Goal: Information Seeking & Learning: Learn about a topic

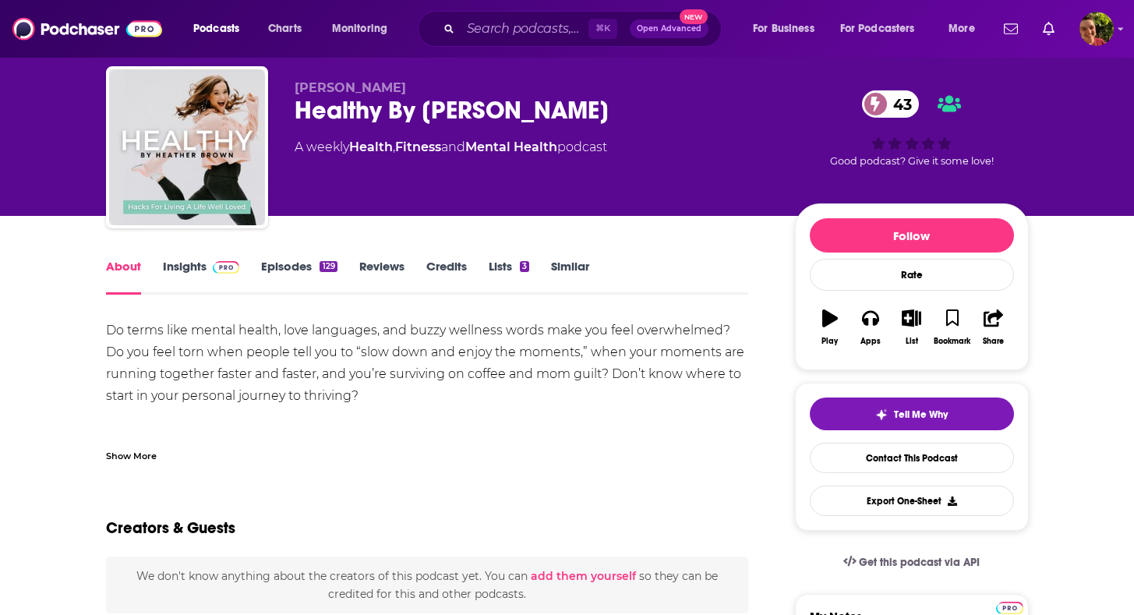
scroll to position [90, 0]
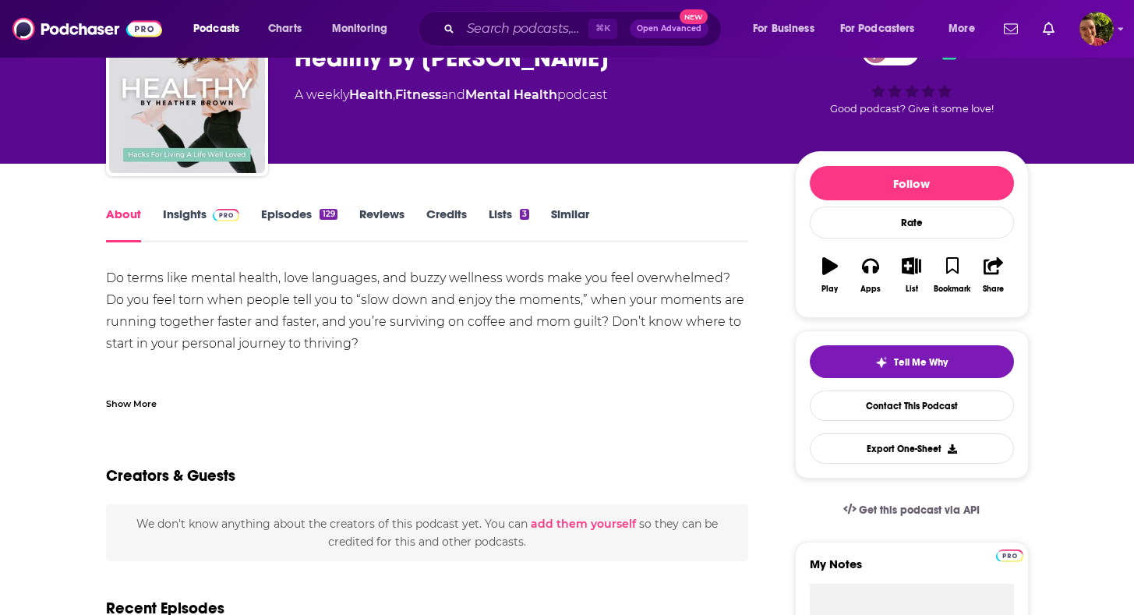
click at [181, 309] on div "Do terms like mental health, love languages, and buzzy wellness words make you …" at bounding box center [427, 540] width 643 height 546
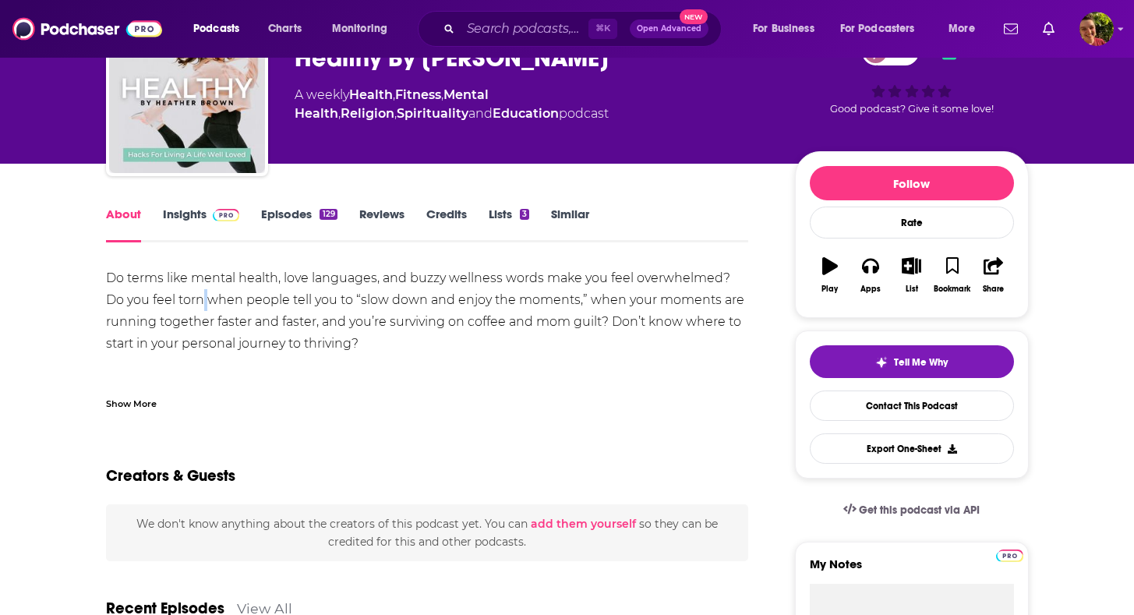
click at [181, 309] on div "Do terms like mental health, love languages, and buzzy wellness words make you …" at bounding box center [427, 540] width 643 height 546
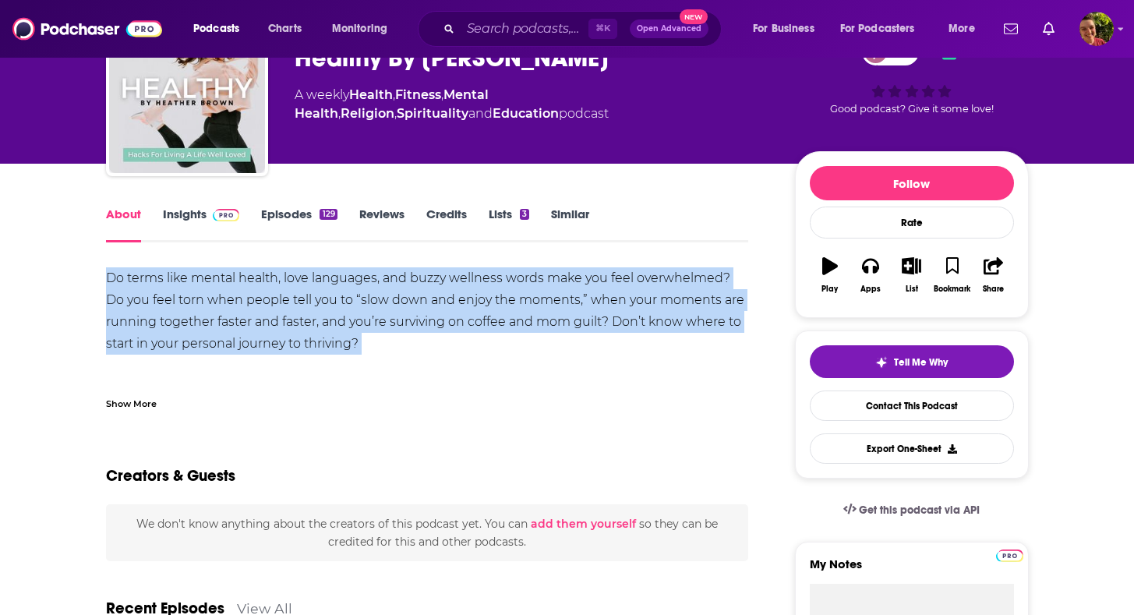
click at [181, 309] on div "Do terms like mental health, love languages, and buzzy wellness words make you …" at bounding box center [427, 540] width 643 height 546
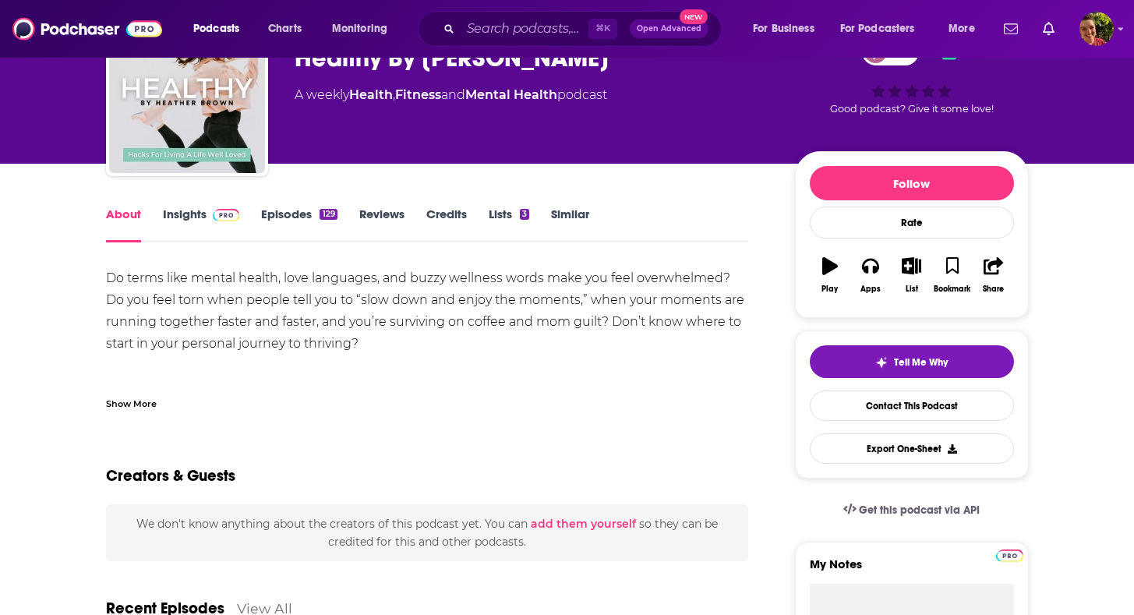
click at [143, 392] on div "Show More" at bounding box center [427, 397] width 643 height 27
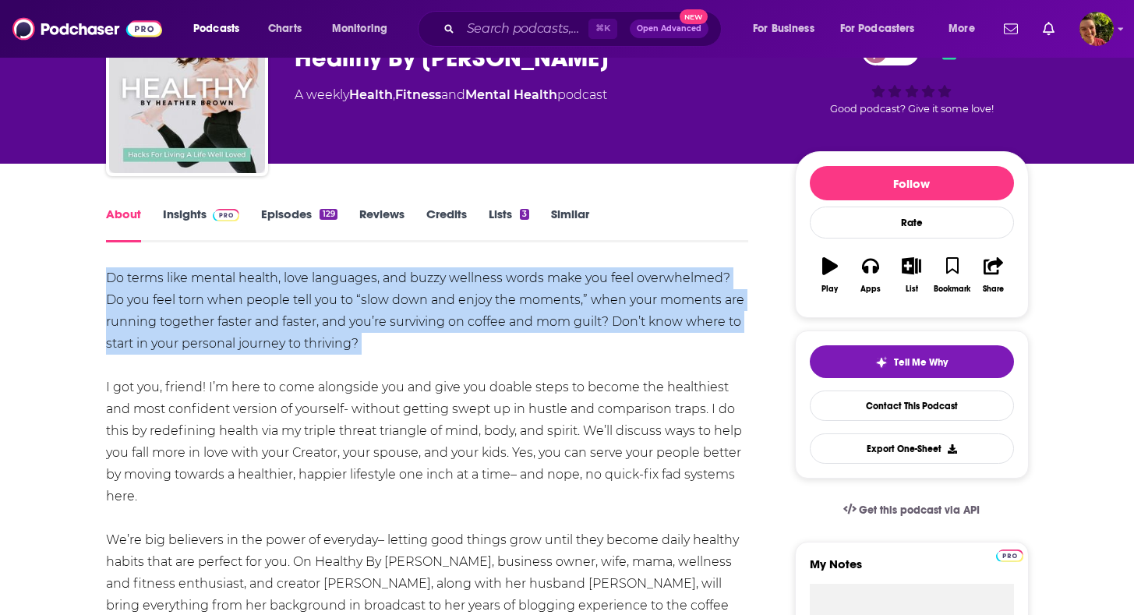
drag, startPoint x: 175, startPoint y: 306, endPoint x: 328, endPoint y: 359, distance: 161.8
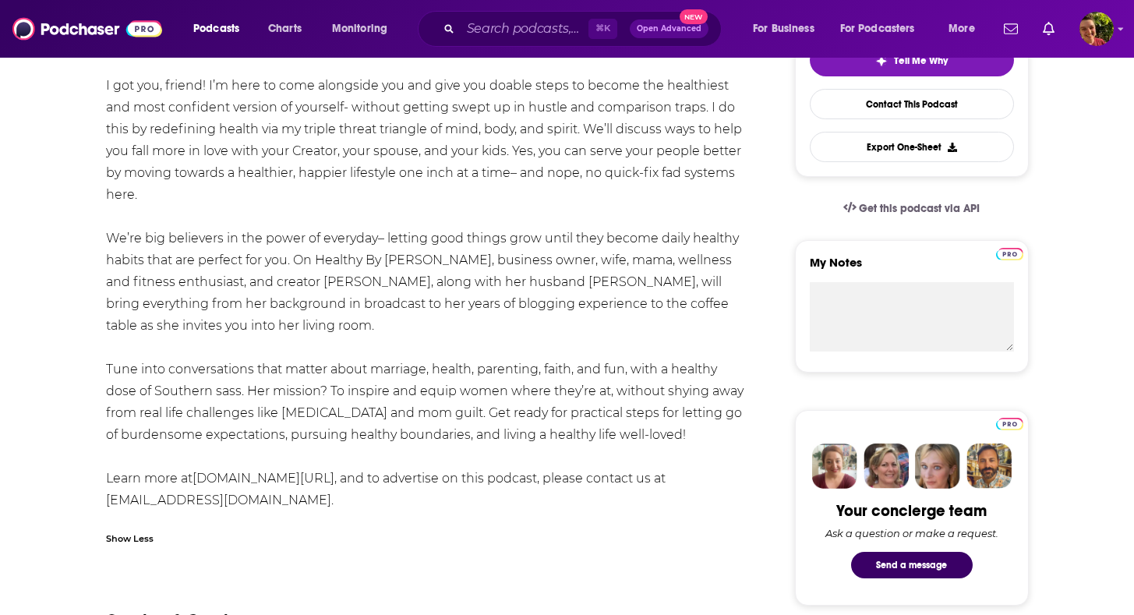
scroll to position [470, 0]
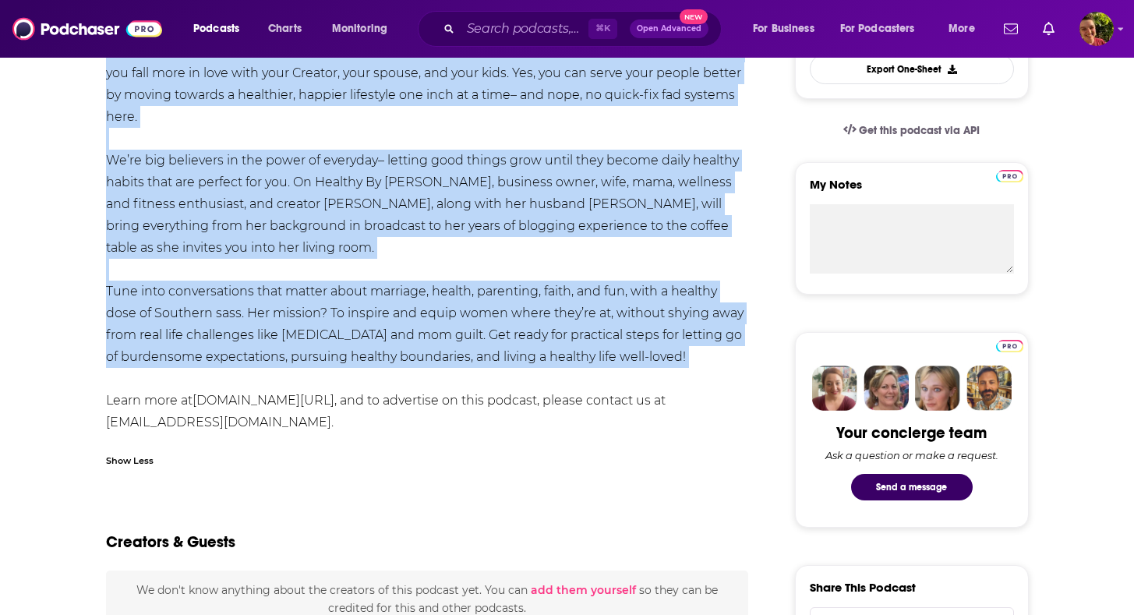
click at [729, 375] on div "Do terms like mental health, love languages, and buzzy wellness words make you …" at bounding box center [427, 161] width 643 height 546
copy div "Lo ipsum dolo sitame consec, adip elitseddo, eiu tempo incididu utlab etdo mag …"
click at [529, 228] on div "Do terms like mental health, love languages, and buzzy wellness words make you …" at bounding box center [427, 161] width 643 height 546
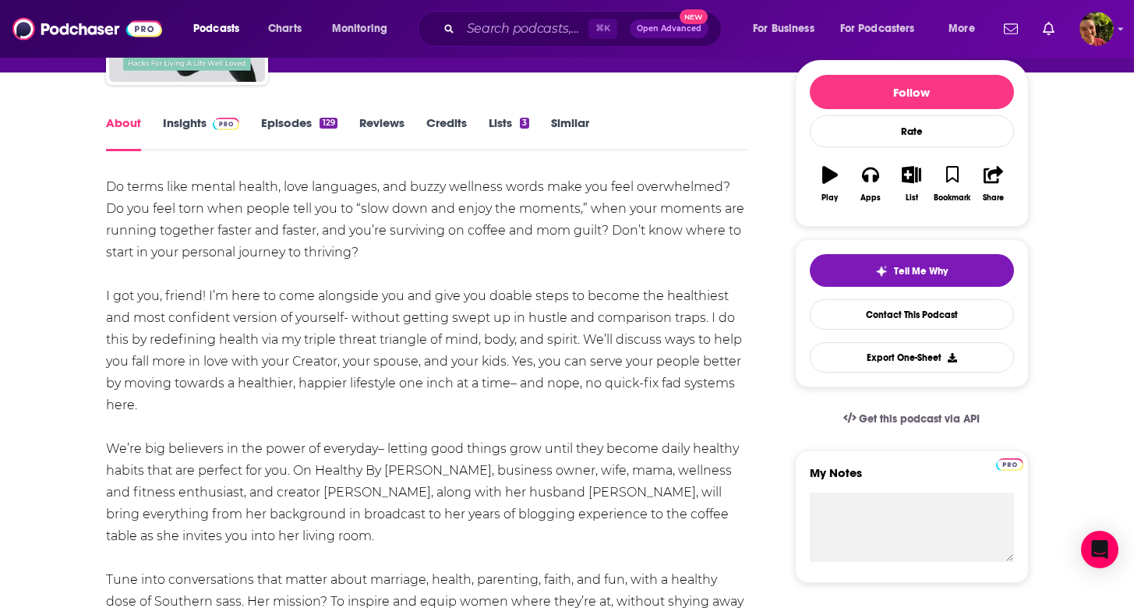
scroll to position [76, 0]
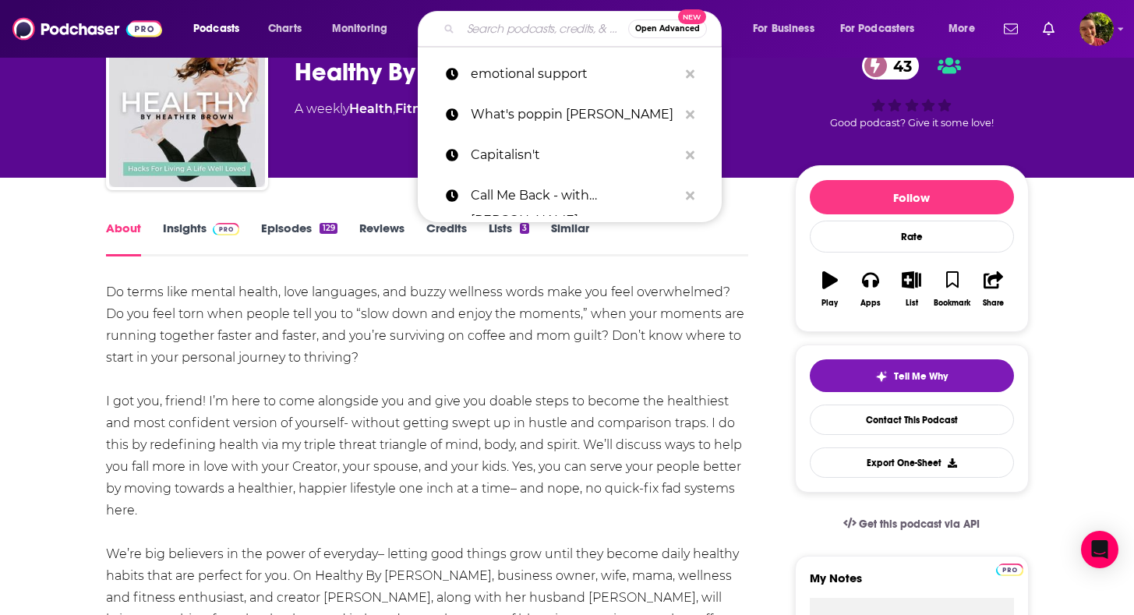
click at [531, 34] on input "Search podcasts, credits, & more..." at bounding box center [545, 28] width 168 height 25
paste input "Respectful Parenting: [PERSON_NAME],"
type input "Respectful Parenting: [PERSON_NAME],"
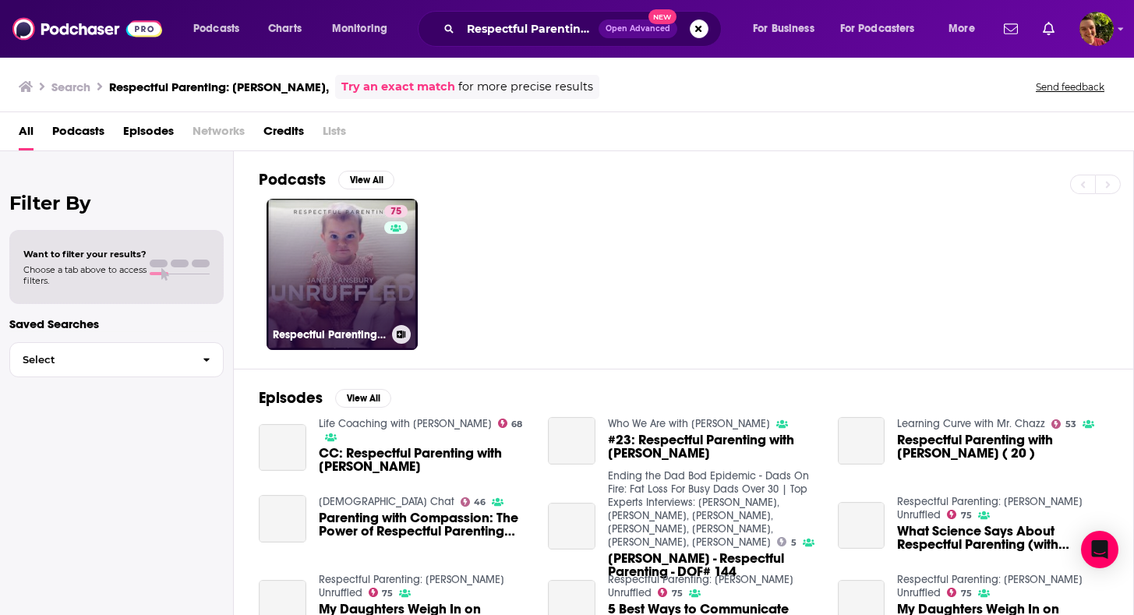
click at [368, 287] on link "75 Respectful Parenting: [PERSON_NAME] Unruffled" at bounding box center [342, 274] width 151 height 151
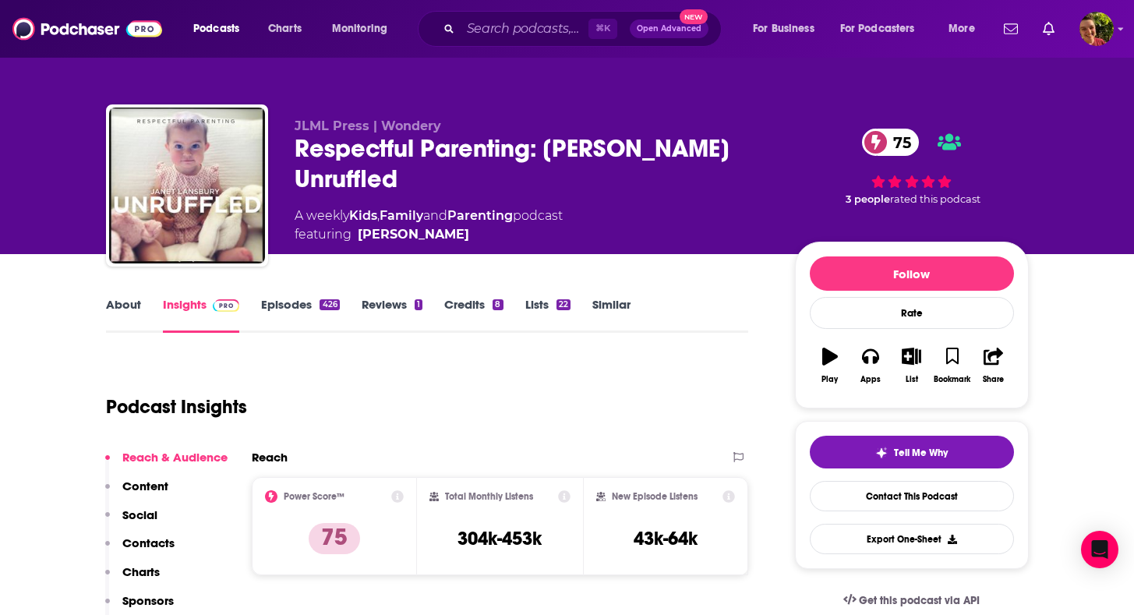
click at [128, 304] on link "About" at bounding box center [123, 315] width 35 height 36
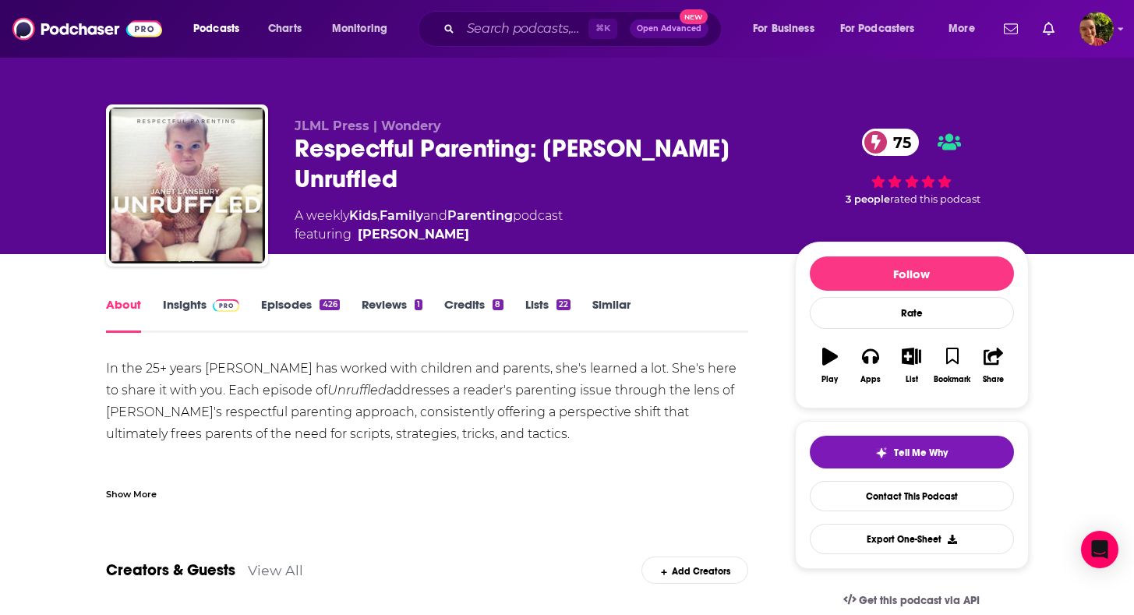
click at [285, 304] on link "Episodes 426" at bounding box center [300, 315] width 78 height 36
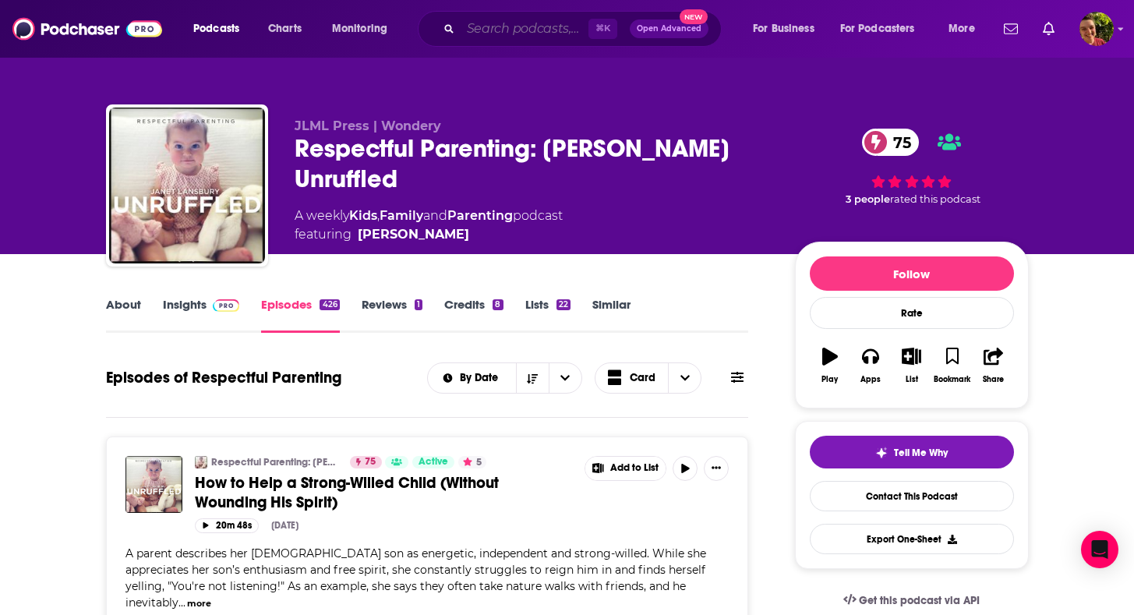
click at [547, 23] on input "Search podcasts, credits, & more..." at bounding box center [525, 28] width 128 height 25
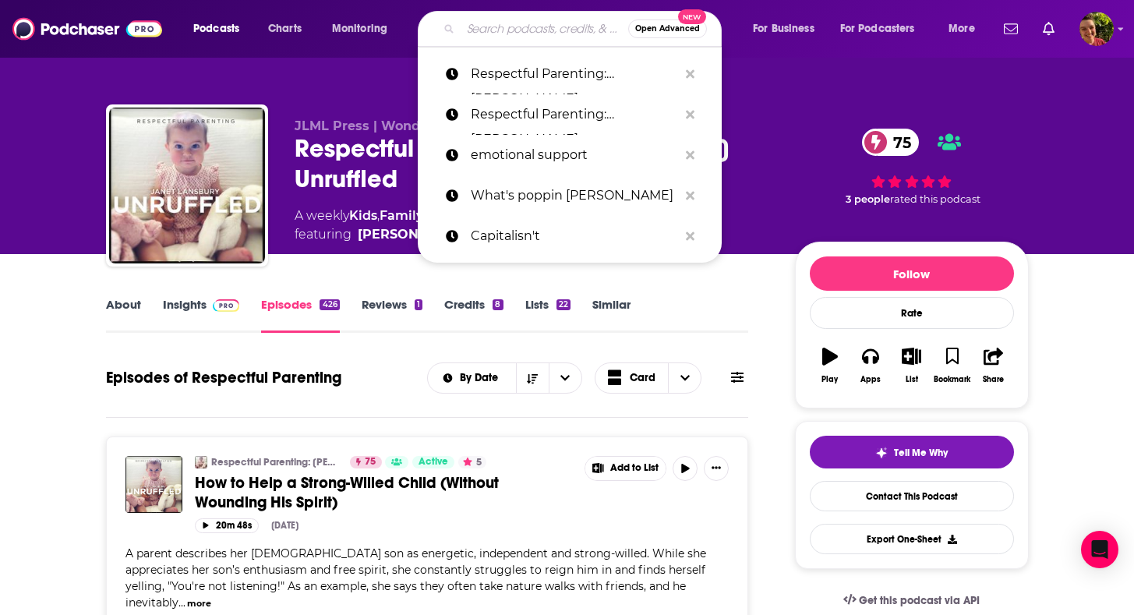
paste input "he Modern Dads Podcast"
type input "he Modern Dads Podcast"
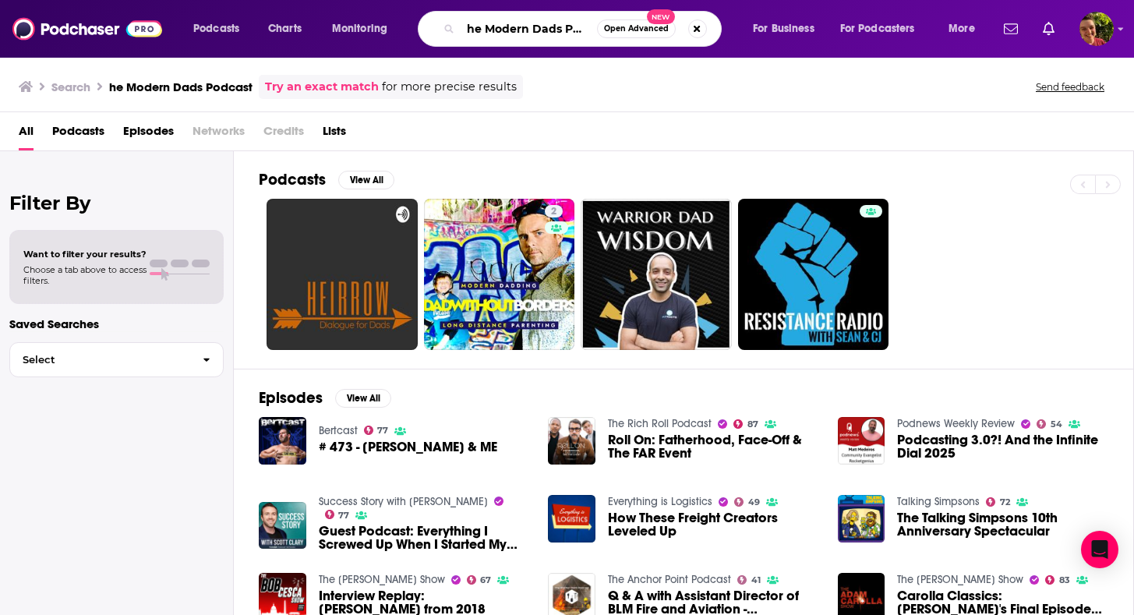
drag, startPoint x: 515, startPoint y: 21, endPoint x: 494, endPoint y: 22, distance: 21.1
click at [494, 22] on input "he Modern Dads Podcast" at bounding box center [529, 28] width 136 height 25
drag, startPoint x: 505, startPoint y: 33, endPoint x: 452, endPoint y: 33, distance: 53.0
click at [452, 33] on div "he Modern Dads Podcast Open Advanced New" at bounding box center [570, 29] width 304 height 36
type input "The Modern Dads Podcast"
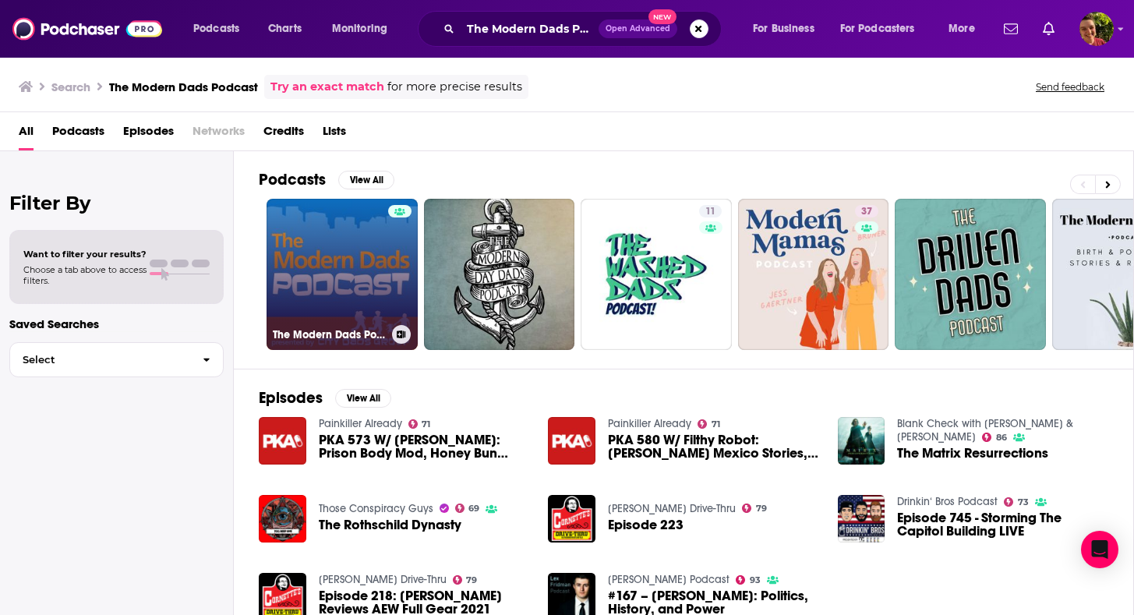
click at [395, 254] on div at bounding box center [399, 265] width 23 height 120
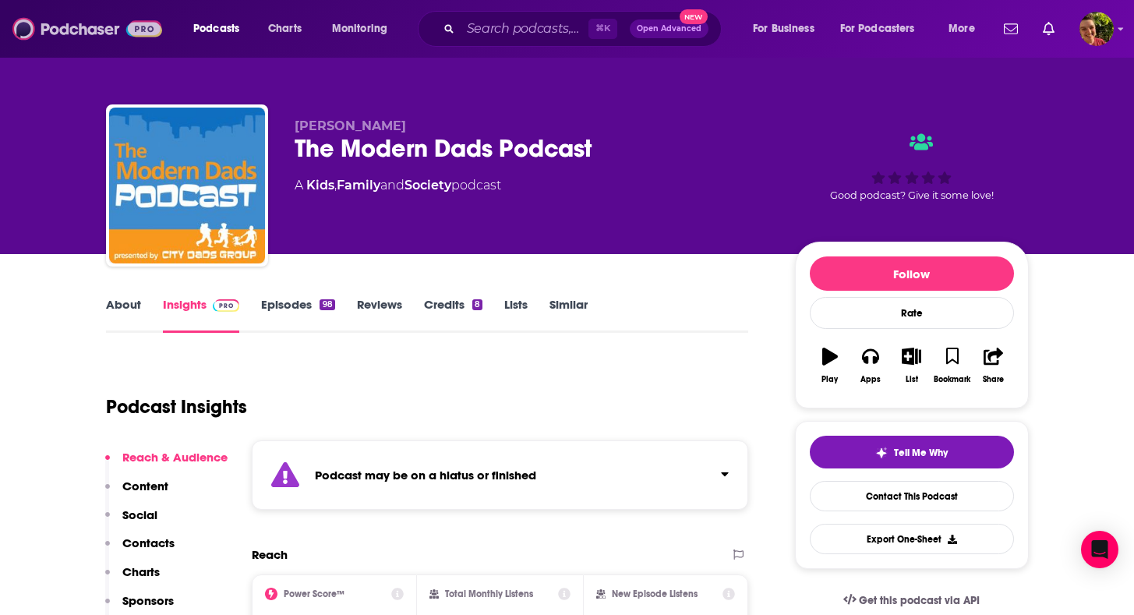
click at [111, 40] on img at bounding box center [87, 29] width 150 height 30
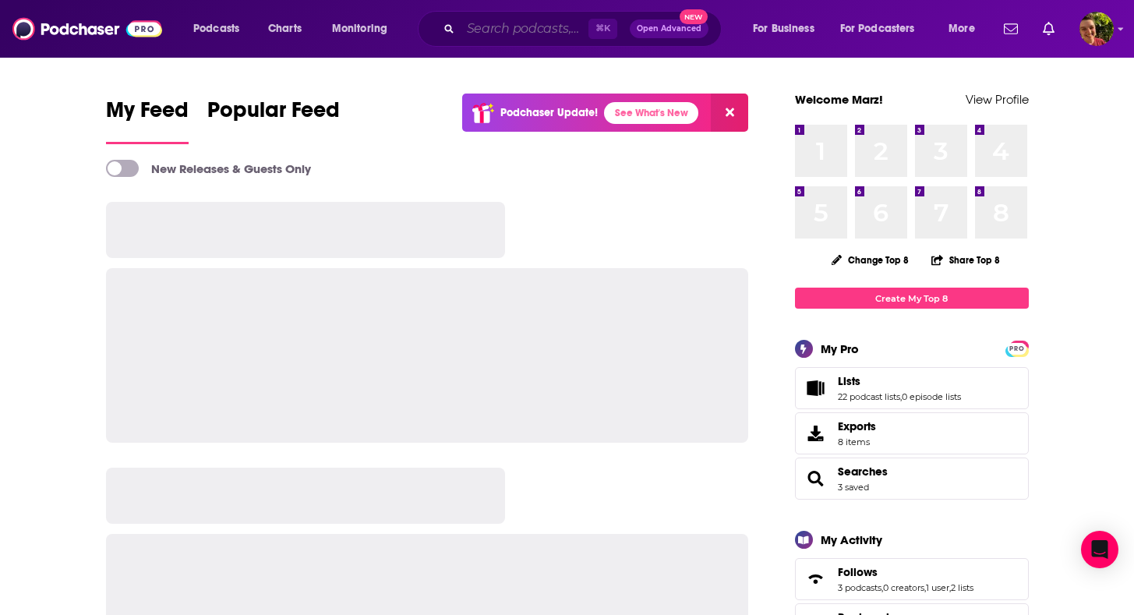
click at [462, 33] on input "Search podcasts, credits, & more..." at bounding box center [525, 28] width 128 height 25
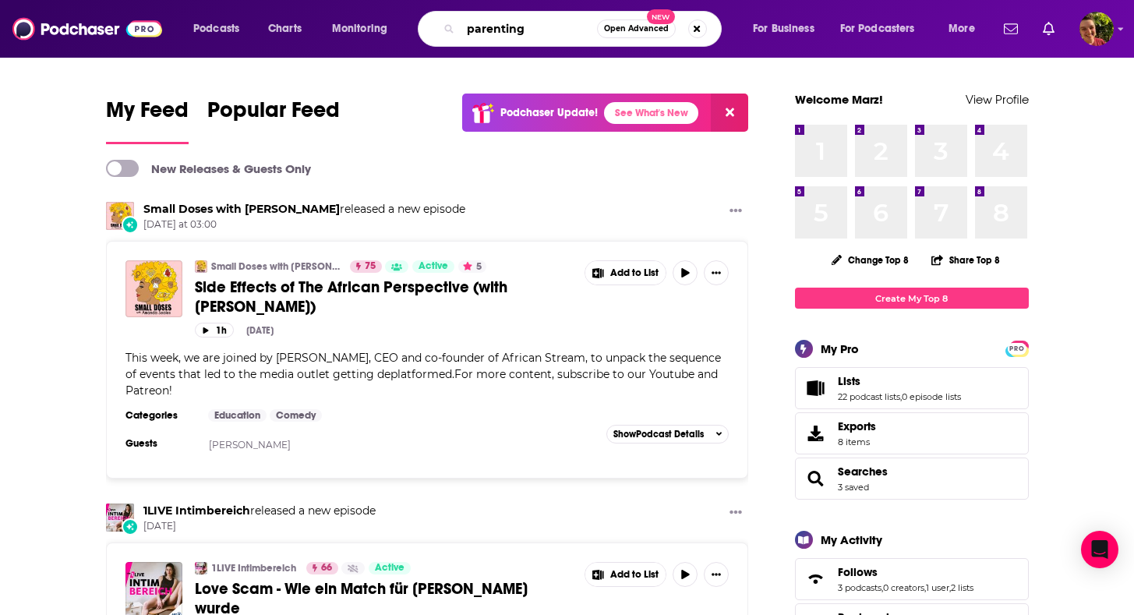
type input "parenting"
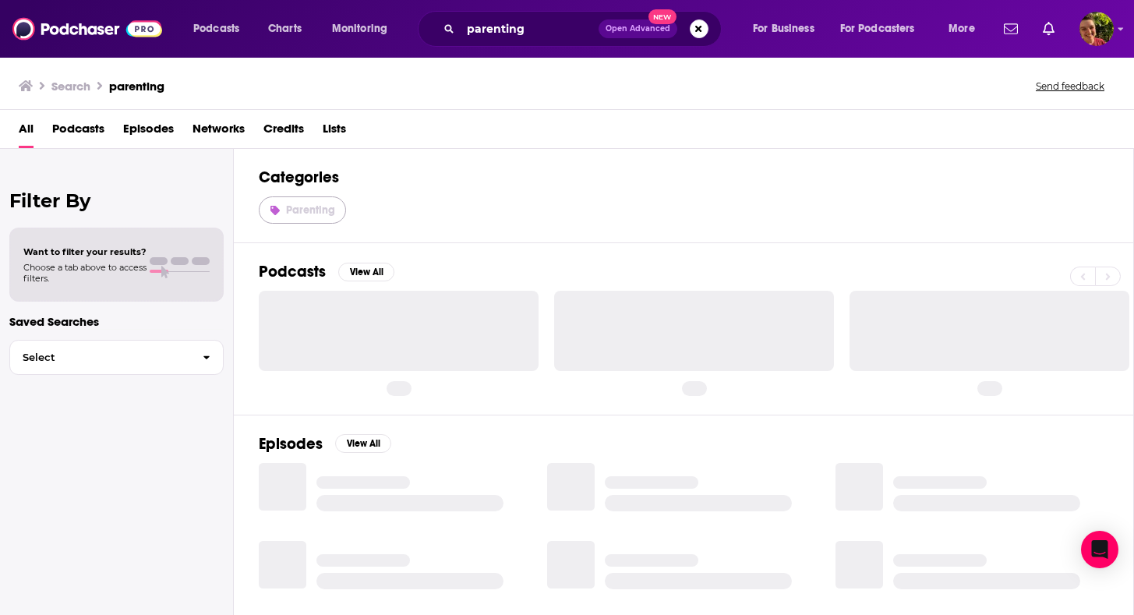
click at [306, 200] on link "Parenting" at bounding box center [302, 209] width 87 height 27
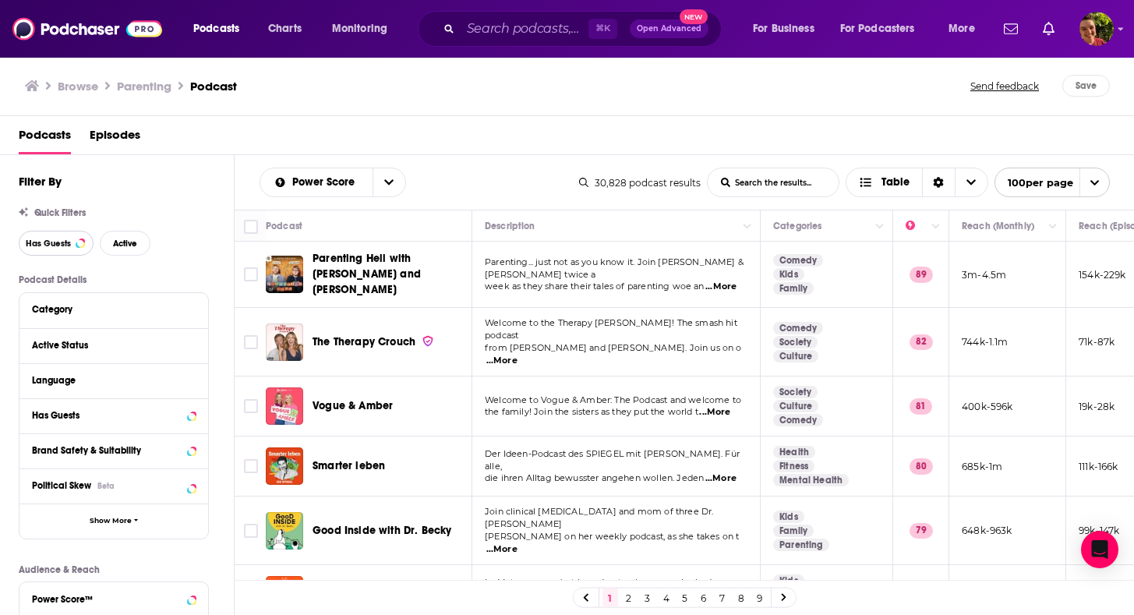
click at [62, 248] on span "Has Guests" at bounding box center [48, 243] width 45 height 9
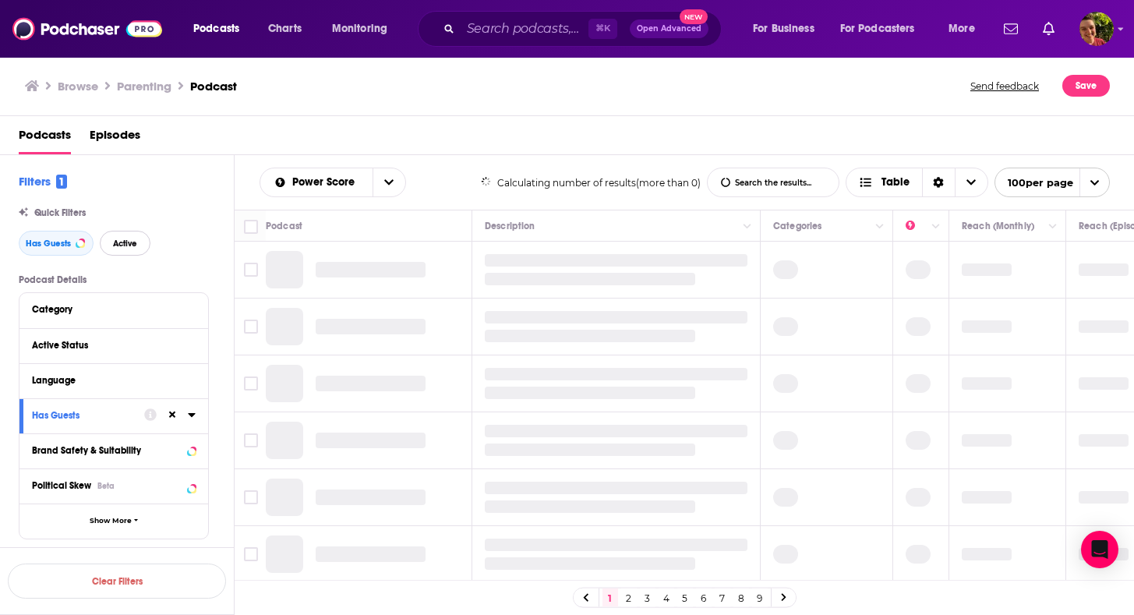
click at [129, 243] on span "Active" at bounding box center [125, 243] width 24 height 9
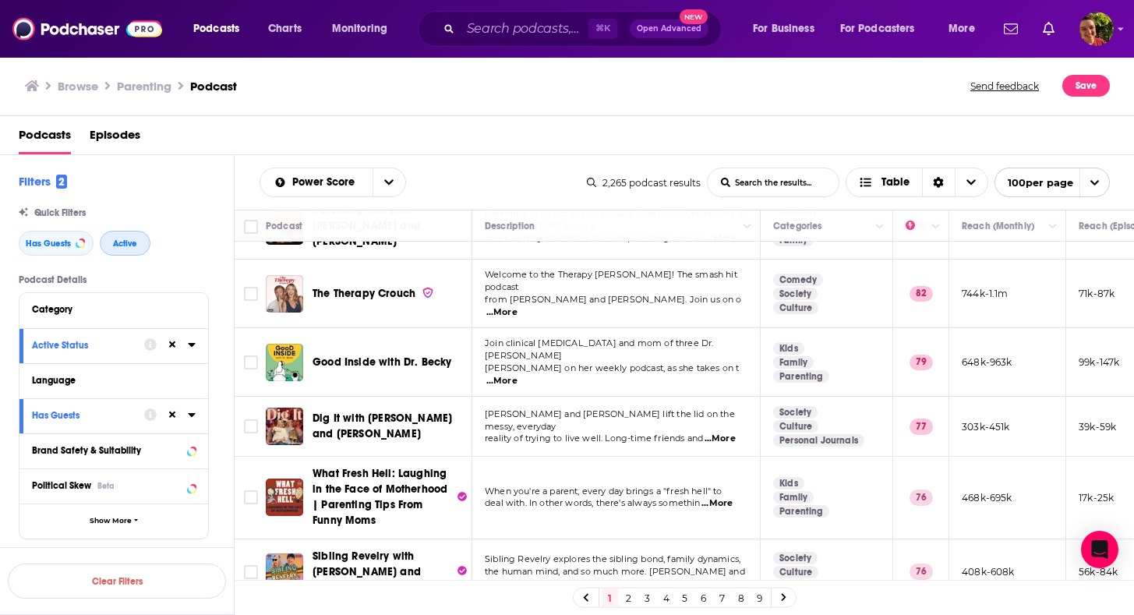
scroll to position [54, 0]
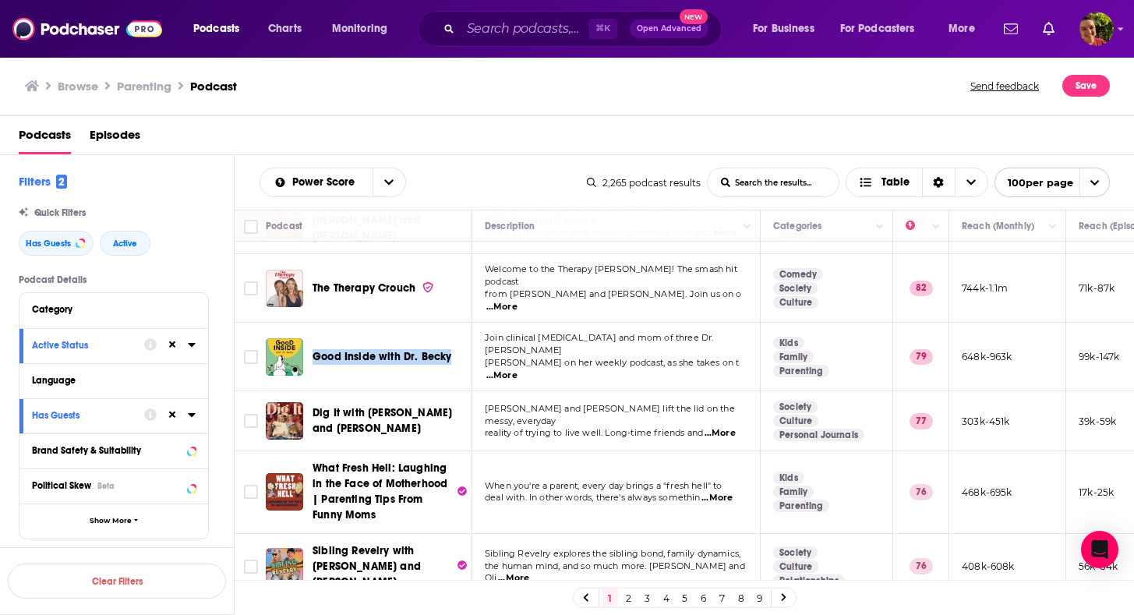
drag, startPoint x: 378, startPoint y: 320, endPoint x: 455, endPoint y: 342, distance: 80.0
click at [455, 342] on td "Good Inside with Dr. Becky" at bounding box center [369, 357] width 207 height 69
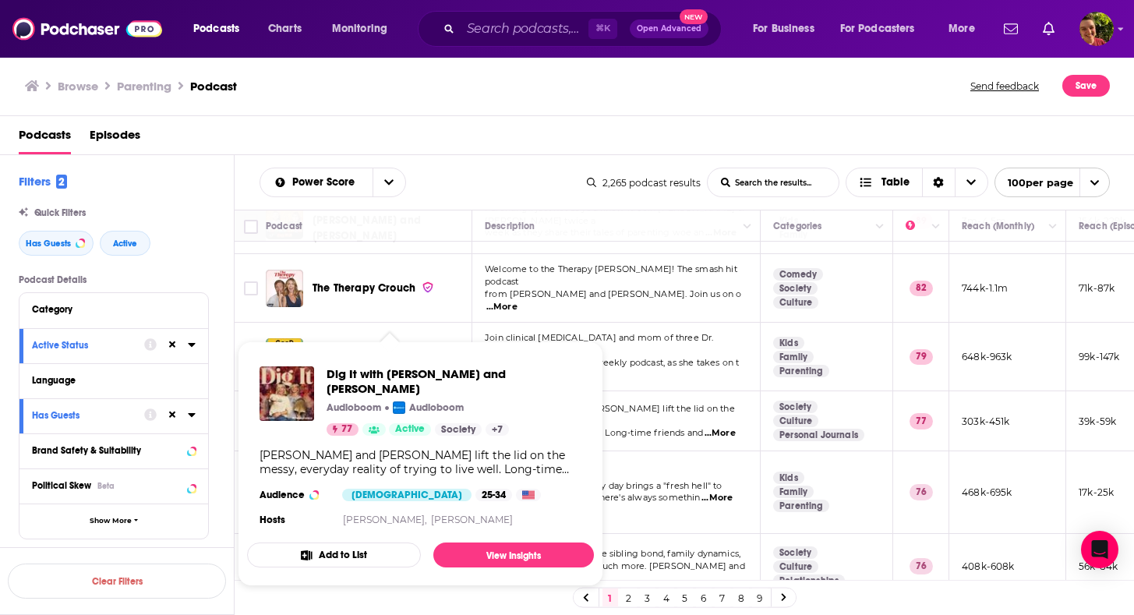
copy span "Good Inside with Dr. Becky"
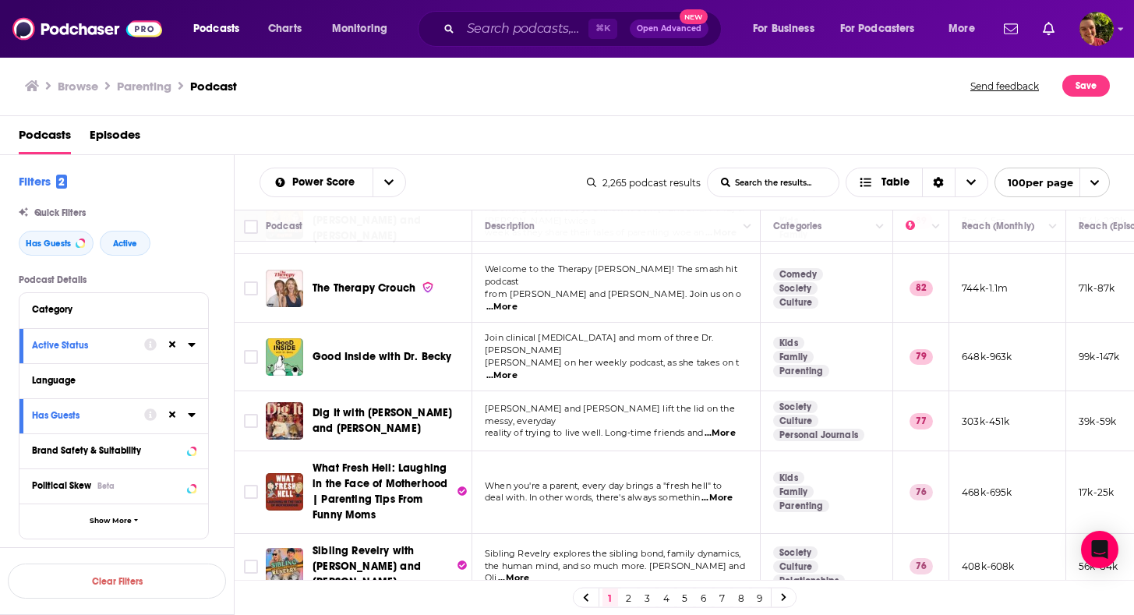
click at [511, 153] on div "Podcasts Episodes" at bounding box center [571, 138] width 1104 height 32
click at [809, 90] on div "Browse Parenting Podcast" at bounding box center [498, 86] width 947 height 22
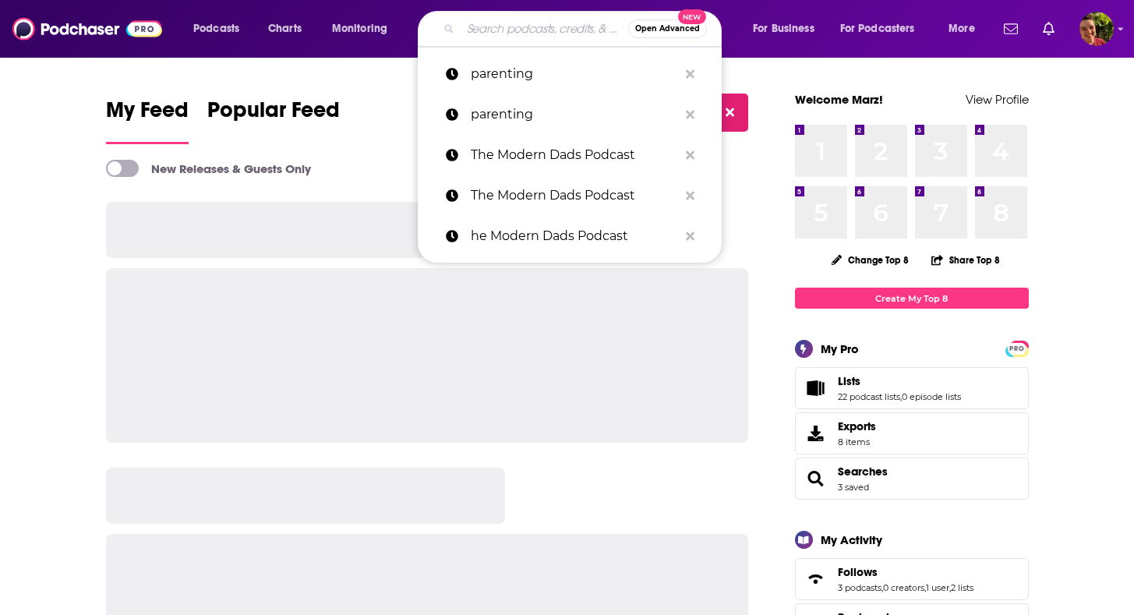
click at [501, 27] on input "Search podcasts, credits, & more..." at bounding box center [545, 28] width 168 height 25
paste input "Dennis Funk"
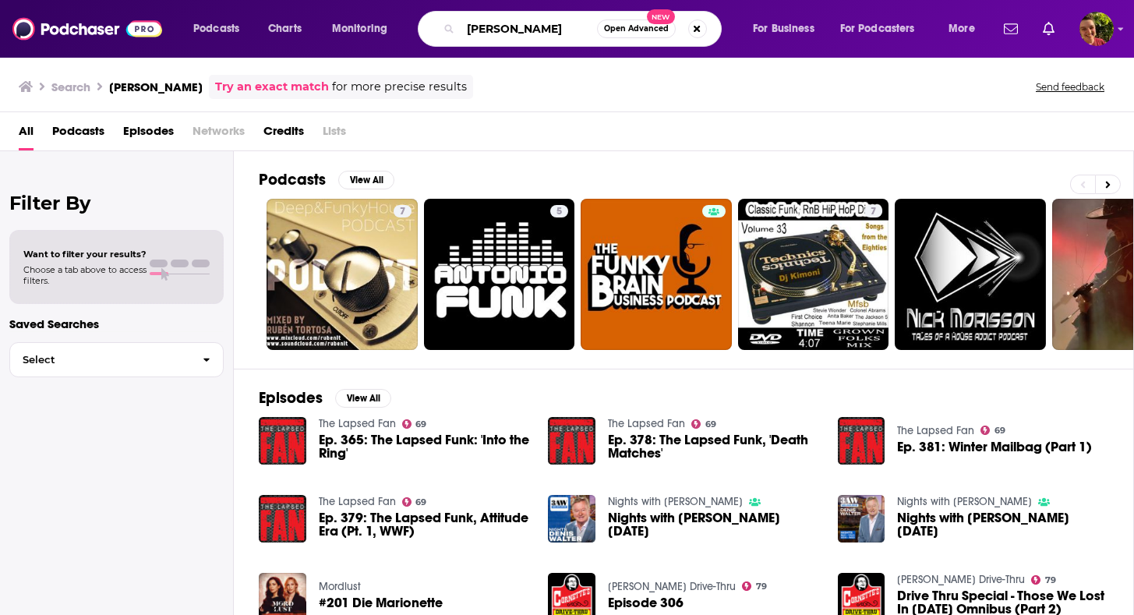
click at [524, 25] on input "Dennis Funk" at bounding box center [529, 28] width 136 height 25
type input "written in air"
